Goal: Navigation & Orientation: Find specific page/section

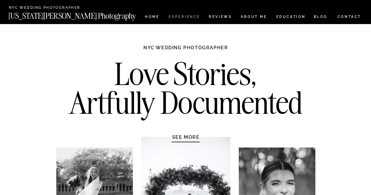
click at [189, 17] on nav "Experience" at bounding box center [184, 17] width 31 height 5
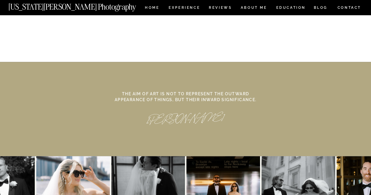
scroll to position [2776, 0]
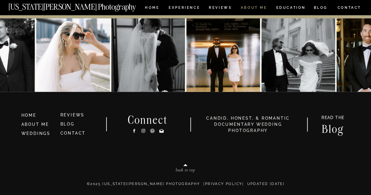
click at [246, 6] on nav "ABOUT ME" at bounding box center [253, 8] width 27 height 5
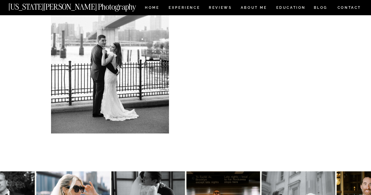
scroll to position [1261, 0]
